Goal: Task Accomplishment & Management: Manage account settings

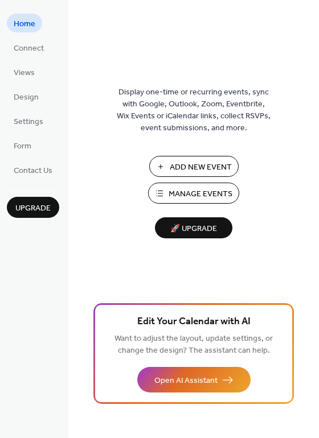
click at [185, 188] on span "Manage Events" at bounding box center [200, 194] width 64 height 12
click at [191, 189] on span "Manage Events" at bounding box center [200, 194] width 64 height 12
click at [189, 195] on span "Manage Events" at bounding box center [200, 194] width 64 height 12
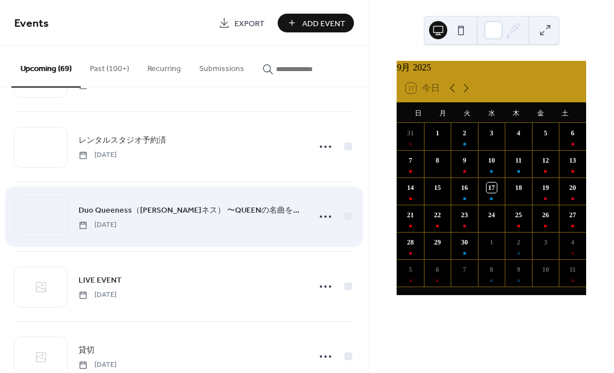
scroll to position [1477, 0]
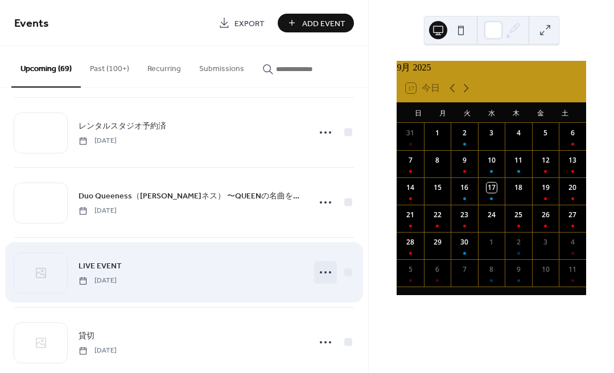
click at [321, 275] on icon at bounding box center [325, 272] width 18 height 18
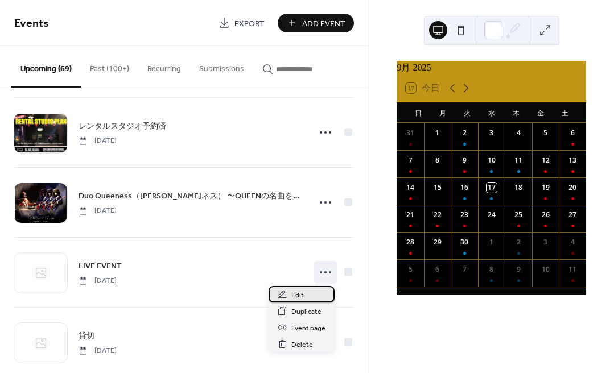
click at [295, 292] on span "Edit" at bounding box center [297, 296] width 13 height 12
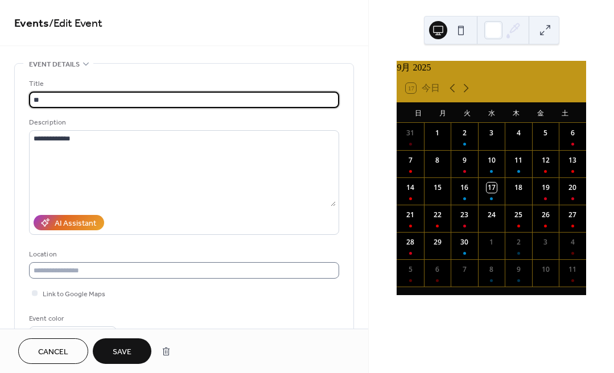
type input "*"
type input "**********"
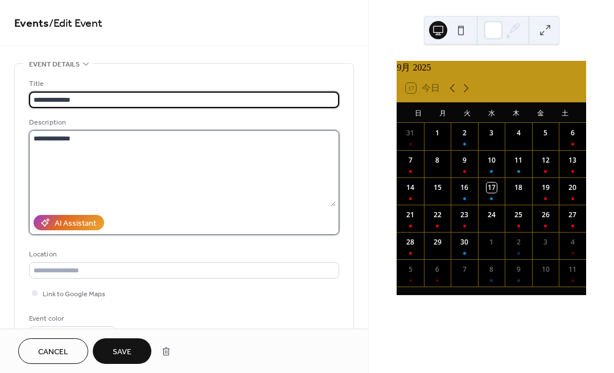
click at [124, 143] on textarea "**********" at bounding box center [182, 168] width 307 height 76
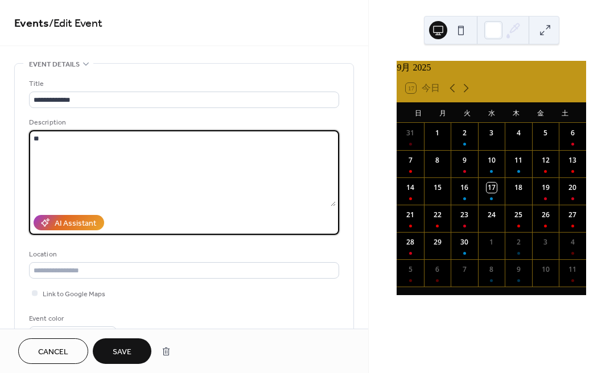
type textarea "*"
click at [124, 143] on textarea "**********" at bounding box center [182, 168] width 307 height 76
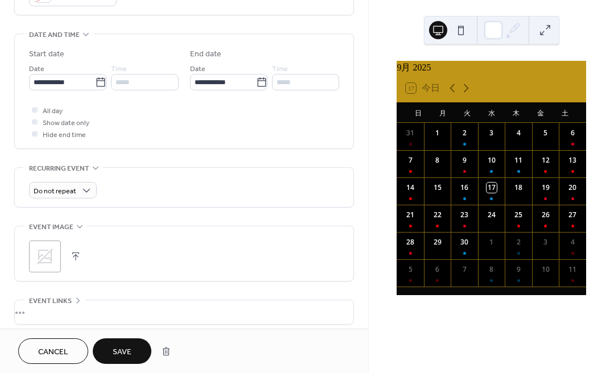
scroll to position [338, 0]
type textarea "**********"
click at [45, 262] on icon at bounding box center [45, 255] width 18 height 18
click at [113, 353] on button "Save" at bounding box center [122, 351] width 59 height 26
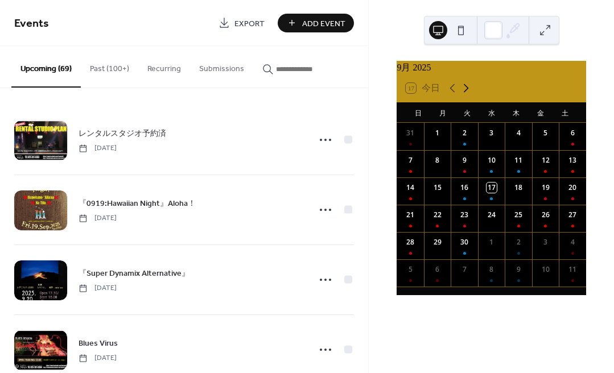
click at [463, 92] on icon at bounding box center [466, 88] width 14 height 14
click at [562, 196] on div "18" at bounding box center [572, 190] width 27 height 27
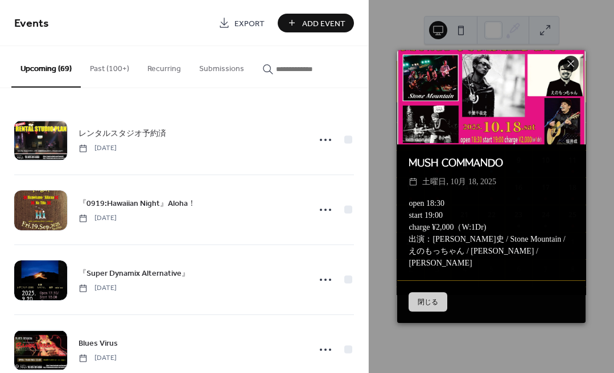
click at [431, 301] on button "閉じる" at bounding box center [427, 301] width 39 height 19
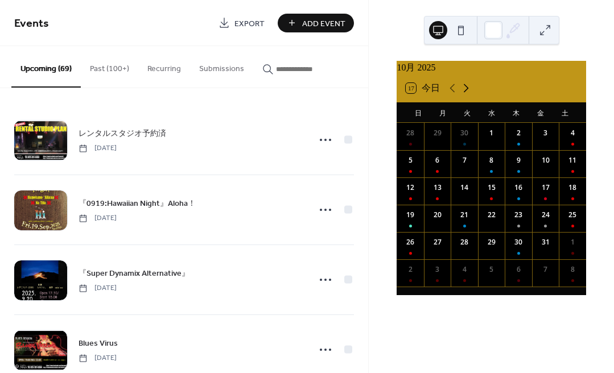
click at [465, 89] on icon at bounding box center [466, 88] width 14 height 14
click at [103, 66] on button "Past (100+)" at bounding box center [109, 66] width 57 height 40
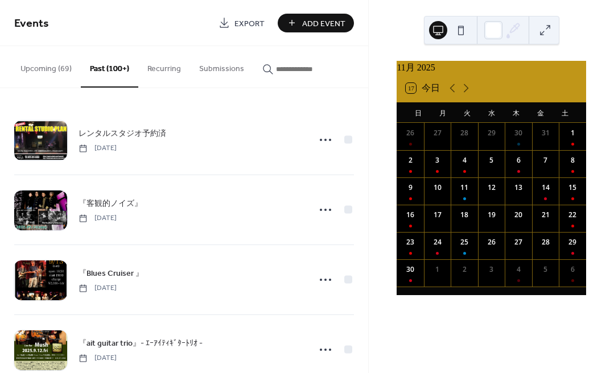
click at [57, 69] on button "Upcoming (69)" at bounding box center [45, 66] width 69 height 40
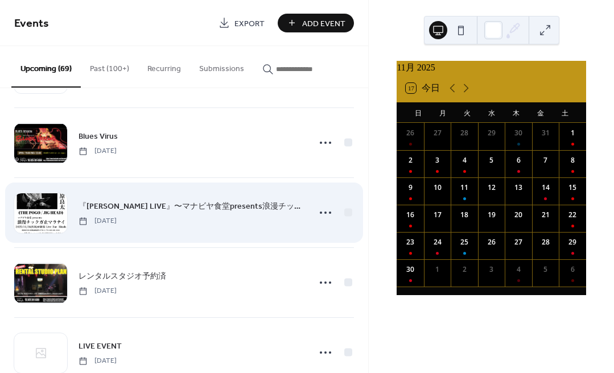
scroll to position [2236, 0]
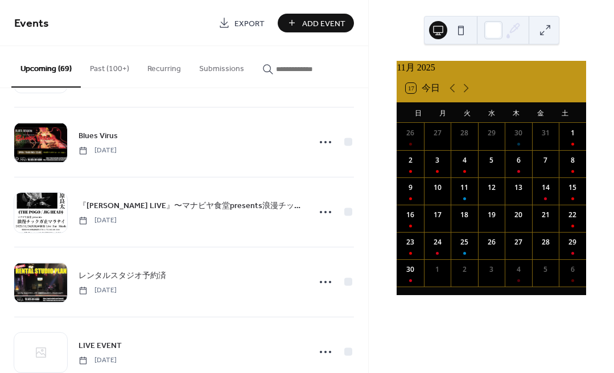
click at [59, 69] on button "Upcoming (69)" at bounding box center [45, 67] width 69 height 42
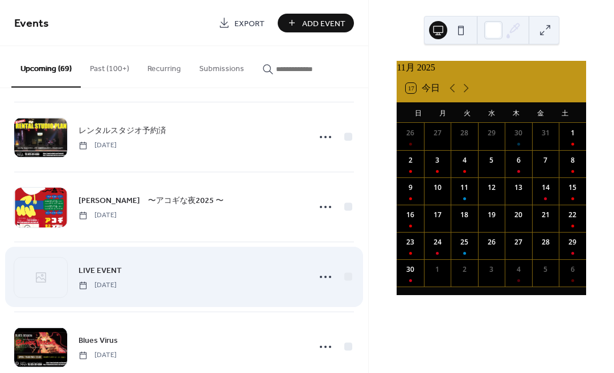
scroll to position [2027, 0]
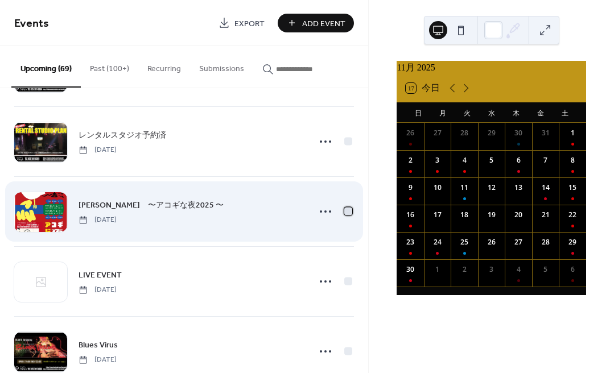
click at [345, 212] on div at bounding box center [348, 211] width 8 height 8
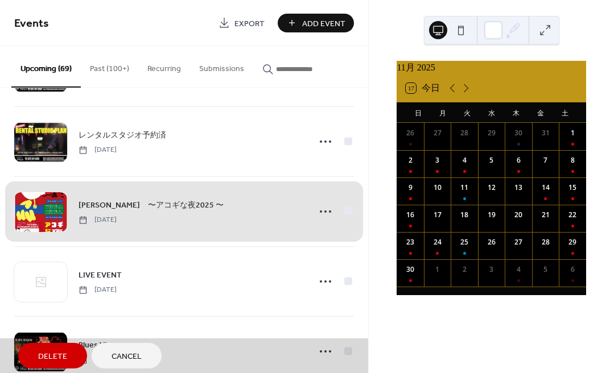
click at [345, 212] on span "杉本恭一　〜アコギな夜2025 〜 Sunday, November 16, 2025" at bounding box center [184, 211] width 340 height 69
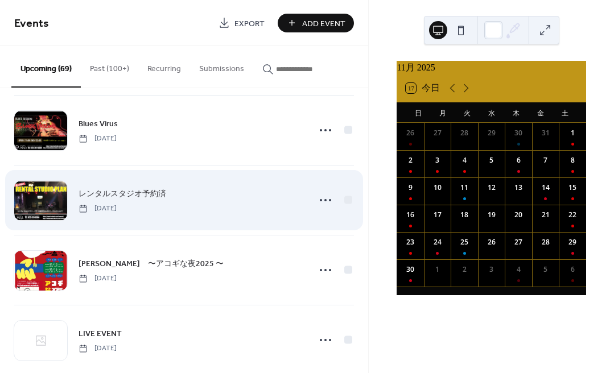
scroll to position [1969, 0]
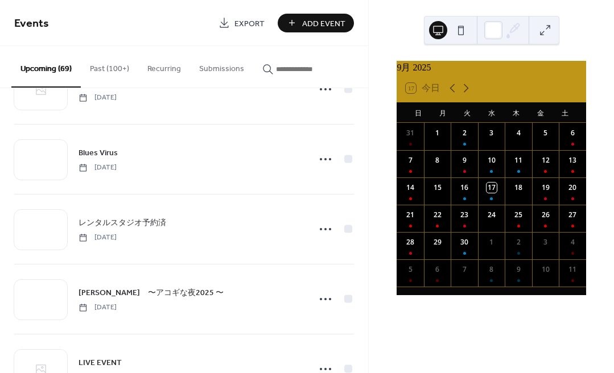
scroll to position [1938, 0]
click at [464, 92] on icon at bounding box center [466, 88] width 14 height 14
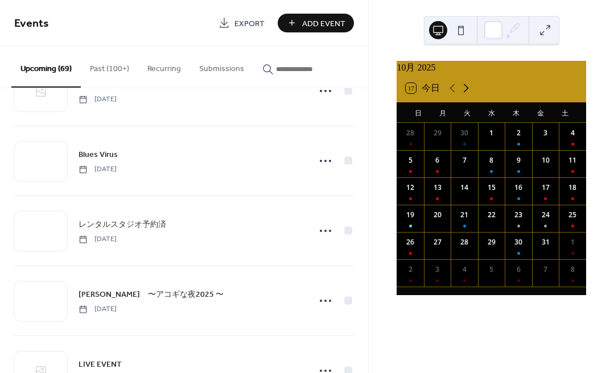
click at [464, 92] on icon at bounding box center [466, 88] width 14 height 14
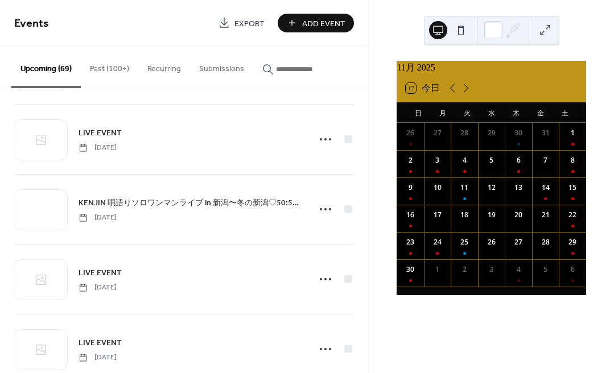
scroll to position [2875, 0]
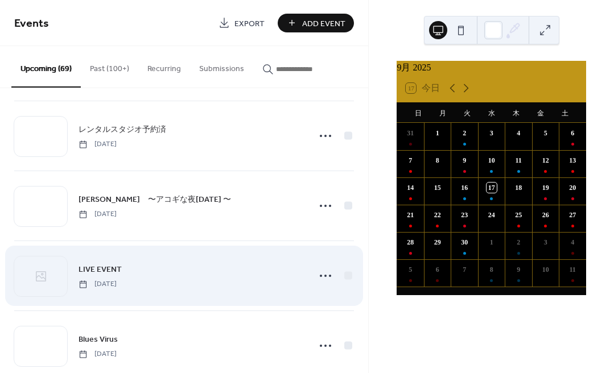
scroll to position [2023, 0]
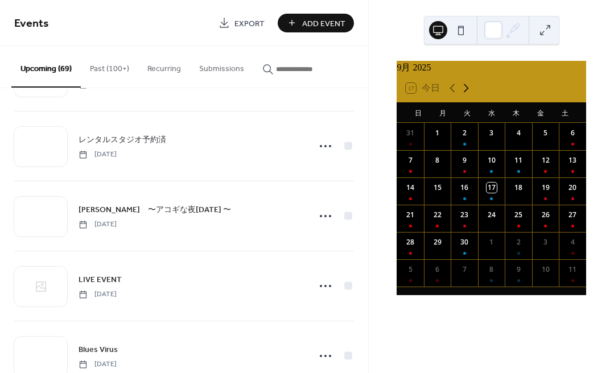
click at [464, 93] on icon at bounding box center [466, 88] width 14 height 14
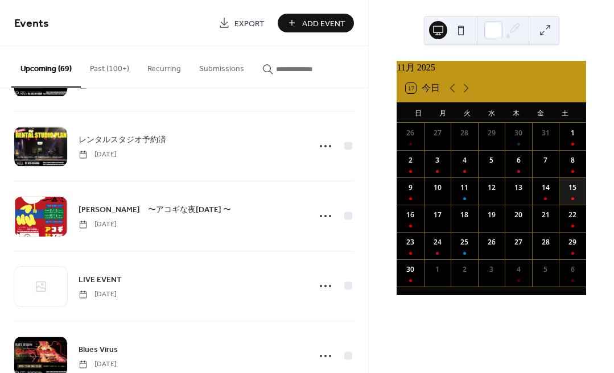
click at [561, 199] on div "15" at bounding box center [572, 190] width 27 height 27
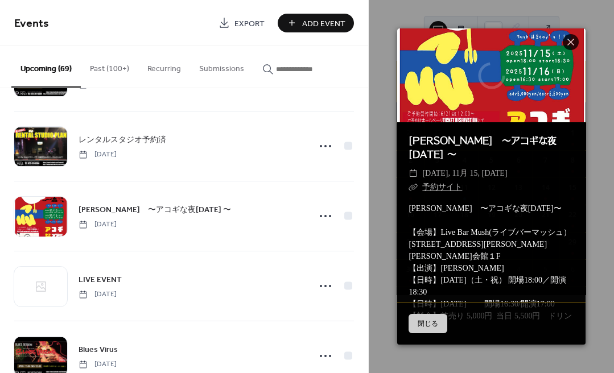
click at [425, 325] on button "閉じる" at bounding box center [427, 323] width 39 height 19
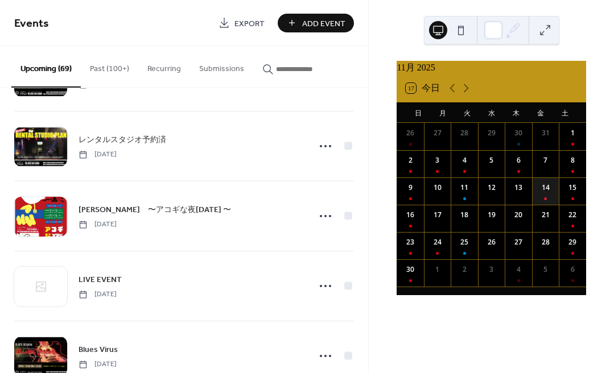
click at [537, 199] on div "14" at bounding box center [545, 190] width 27 height 27
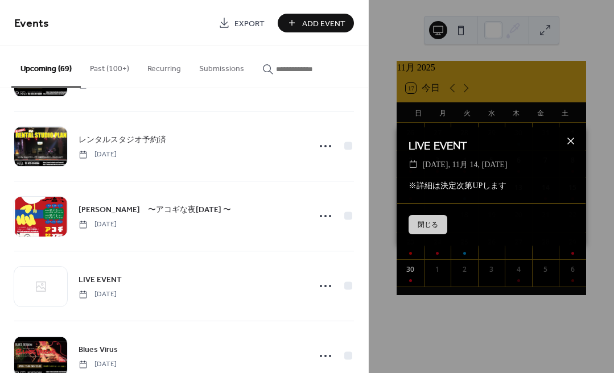
click at [570, 140] on icon at bounding box center [571, 141] width 14 height 14
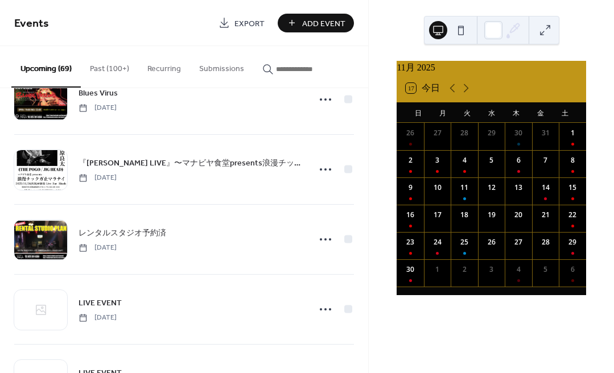
scroll to position [2249, 0]
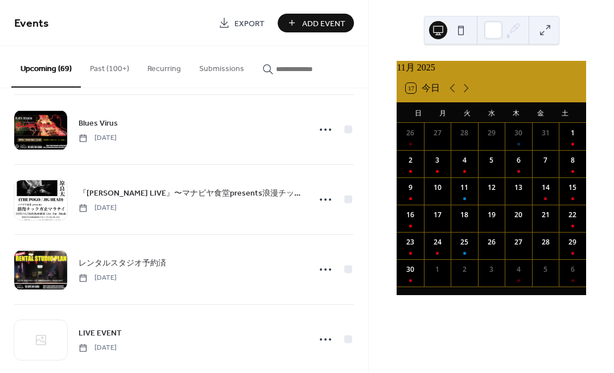
click at [53, 70] on button "Upcoming (69)" at bounding box center [45, 67] width 69 height 42
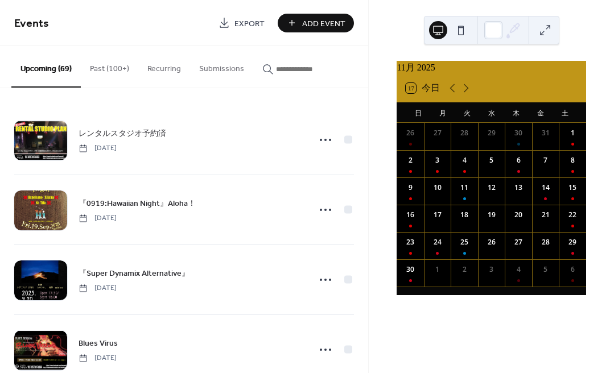
click at [131, 96] on div "レンタルスタジオ予約済 Wednesday, September 17, 2025 『0919:Hawaiian Night』Aloha！ Friday, S…" at bounding box center [184, 230] width 368 height 285
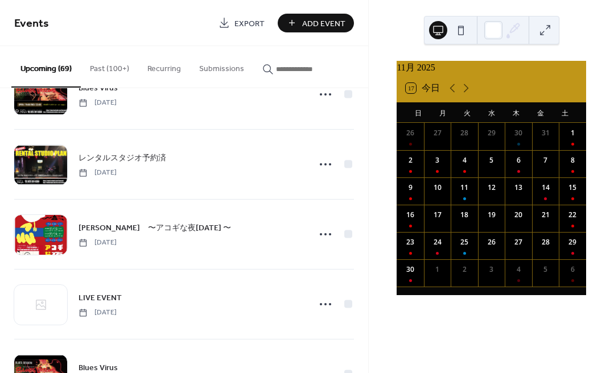
scroll to position [2003, 0]
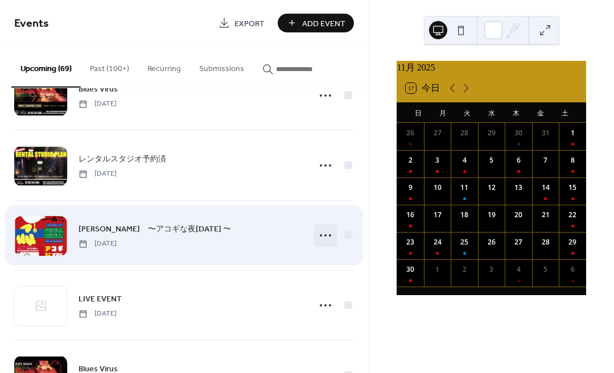
click at [320, 237] on icon at bounding box center [325, 235] width 18 height 18
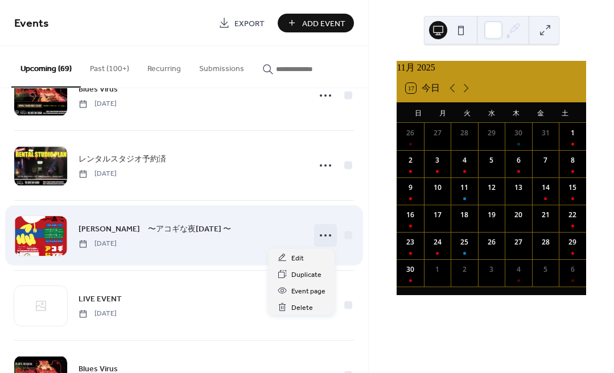
click at [320, 237] on icon at bounding box center [325, 235] width 18 height 18
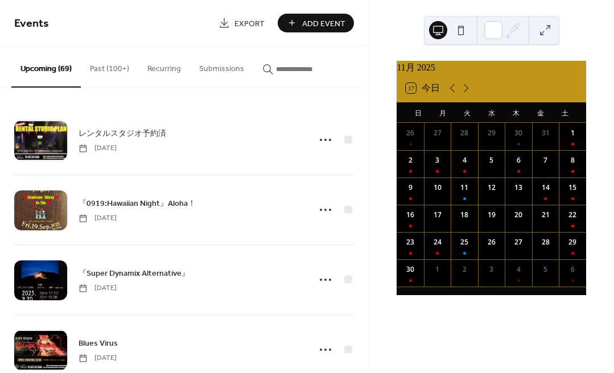
scroll to position [0, 0]
click at [38, 67] on button "Upcoming (69)" at bounding box center [45, 67] width 69 height 42
click at [99, 65] on button "Past (100+)" at bounding box center [109, 66] width 57 height 40
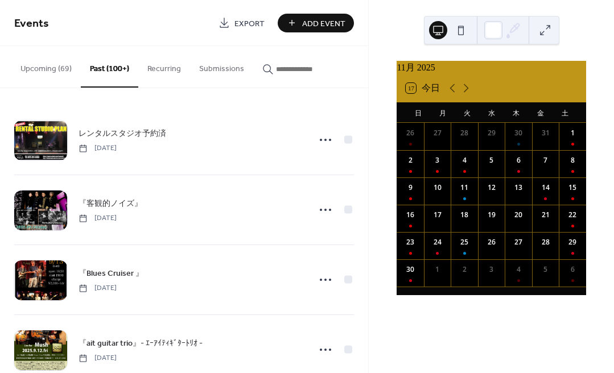
click at [45, 71] on button "Upcoming (69)" at bounding box center [45, 66] width 69 height 40
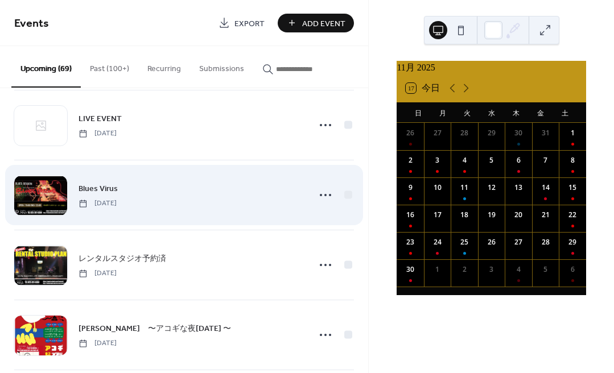
scroll to position [1903, 0]
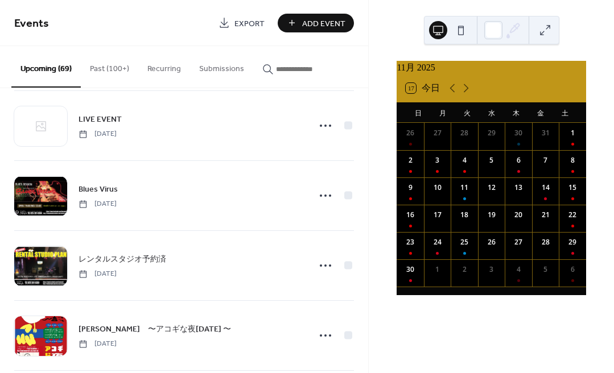
click at [241, 27] on span "Export" at bounding box center [249, 24] width 30 height 12
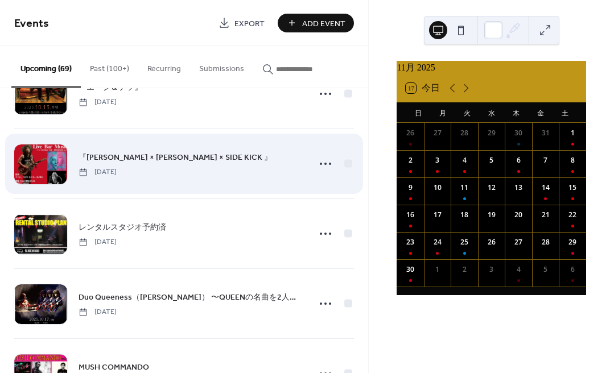
scroll to position [1370, 0]
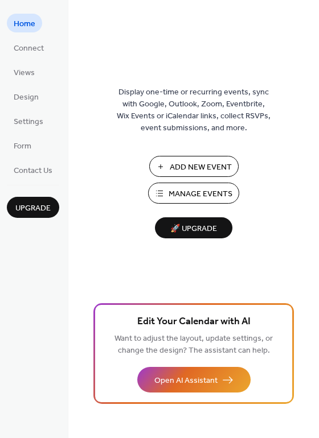
click at [184, 191] on span "Manage Events" at bounding box center [200, 194] width 64 height 12
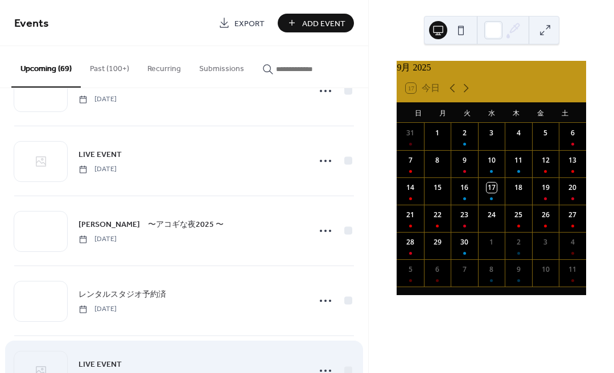
scroll to position [2636, 0]
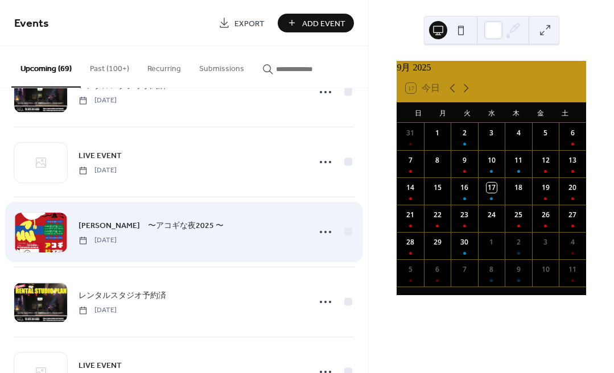
click at [277, 225] on div "[PERSON_NAME]　〜アコギな夜2025 〜 [DATE]" at bounding box center [190, 232] width 224 height 26
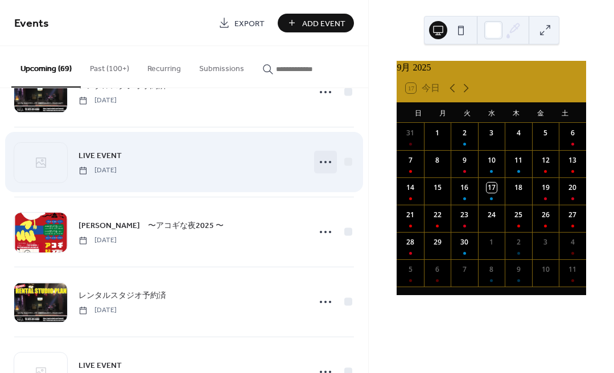
click at [318, 160] on icon at bounding box center [325, 162] width 18 height 18
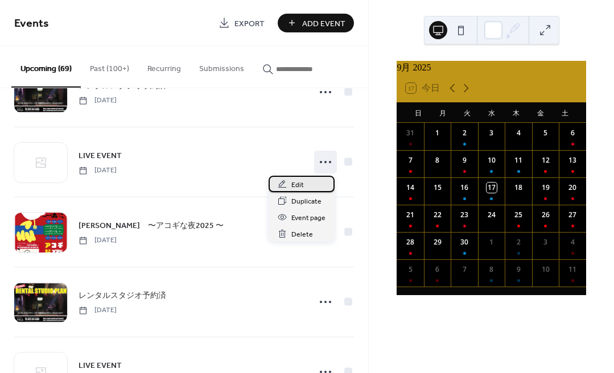
click at [293, 188] on span "Edit" at bounding box center [297, 185] width 13 height 12
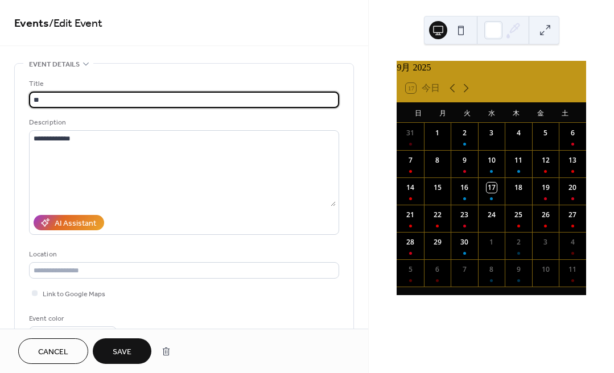
type input "*"
type input "**********"
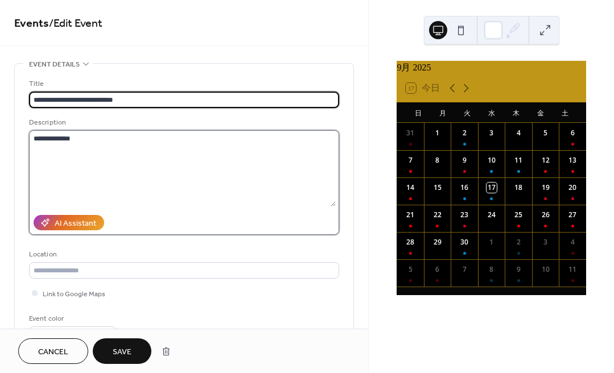
click at [114, 138] on textarea "**********" at bounding box center [182, 168] width 307 height 76
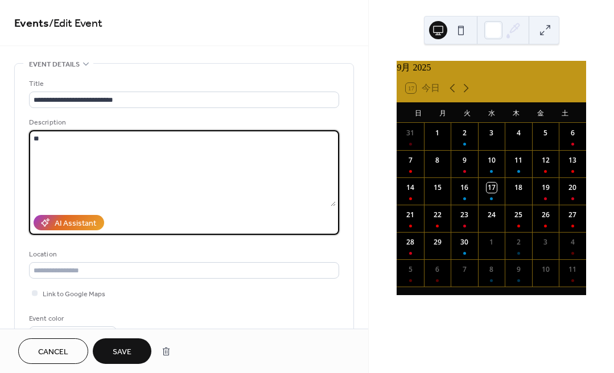
type textarea "*"
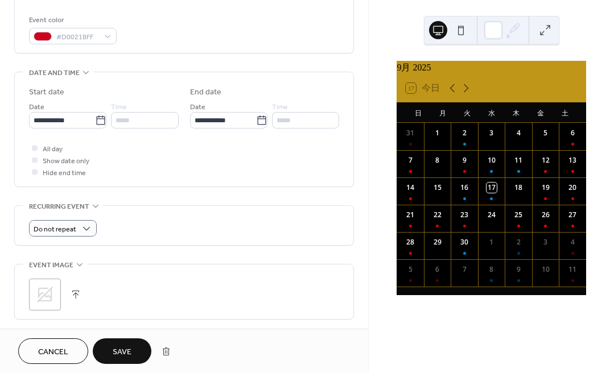
scroll to position [300, 0]
type textarea "**********"
click at [46, 296] on icon at bounding box center [45, 294] width 16 height 16
